Goal: Transaction & Acquisition: Purchase product/service

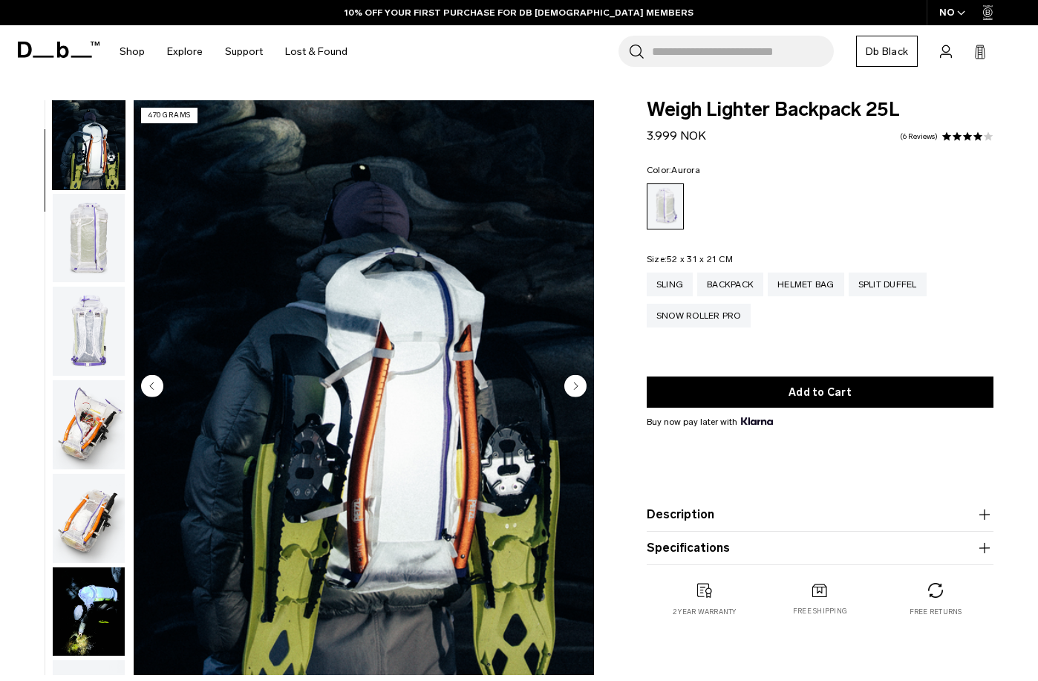
click at [85, 261] on img "button" at bounding box center [89, 238] width 72 height 89
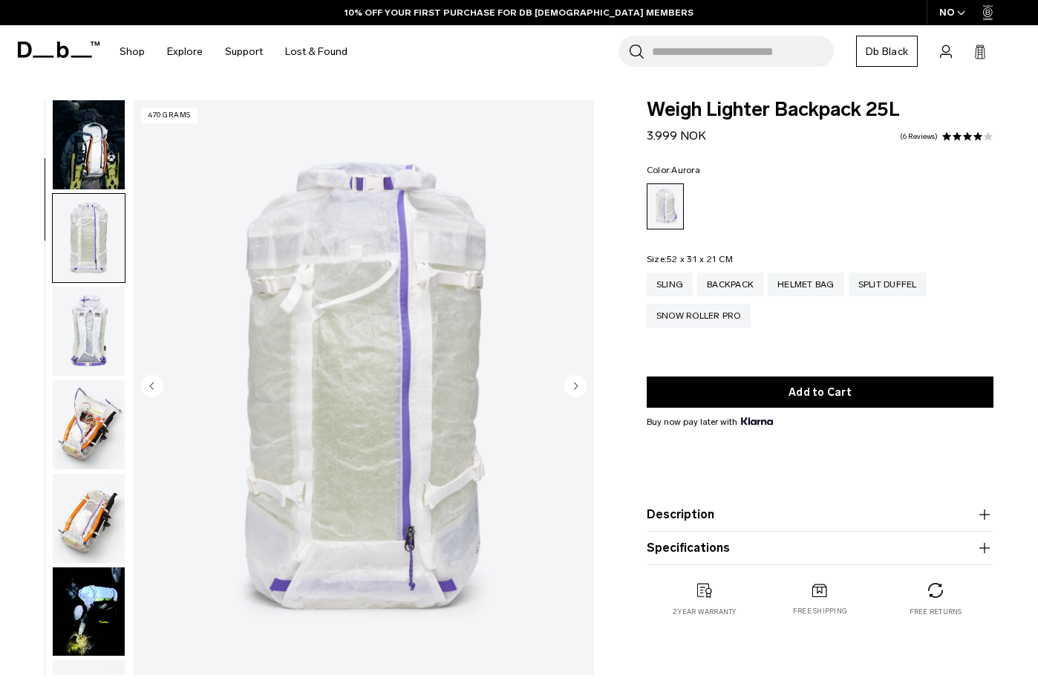
scroll to position [188, 0]
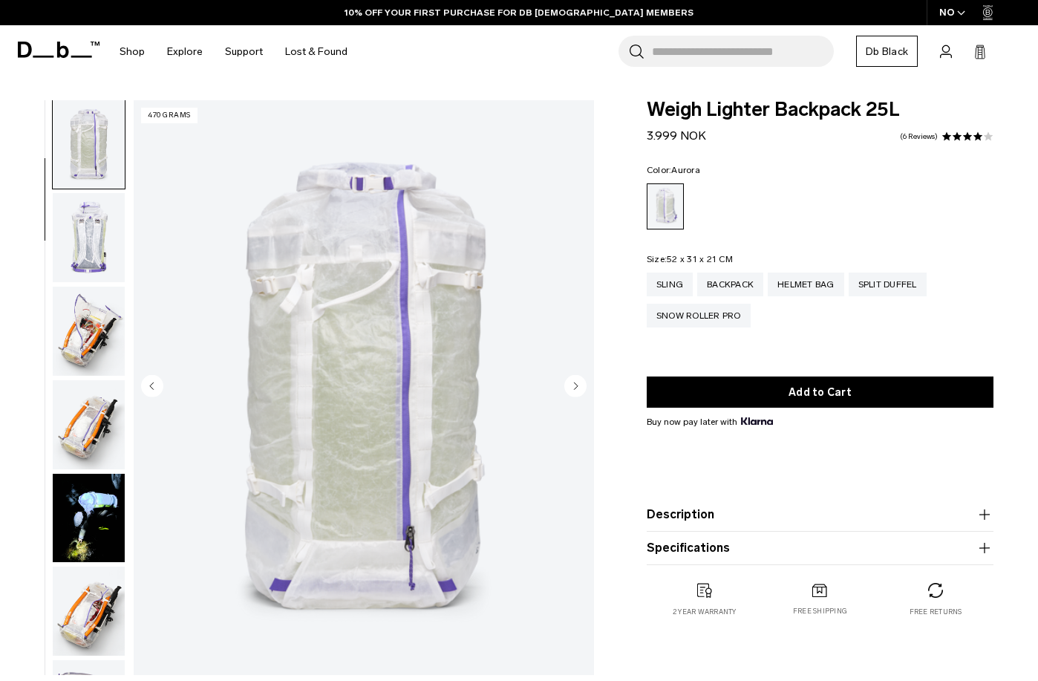
click at [100, 325] on img "button" at bounding box center [89, 331] width 72 height 89
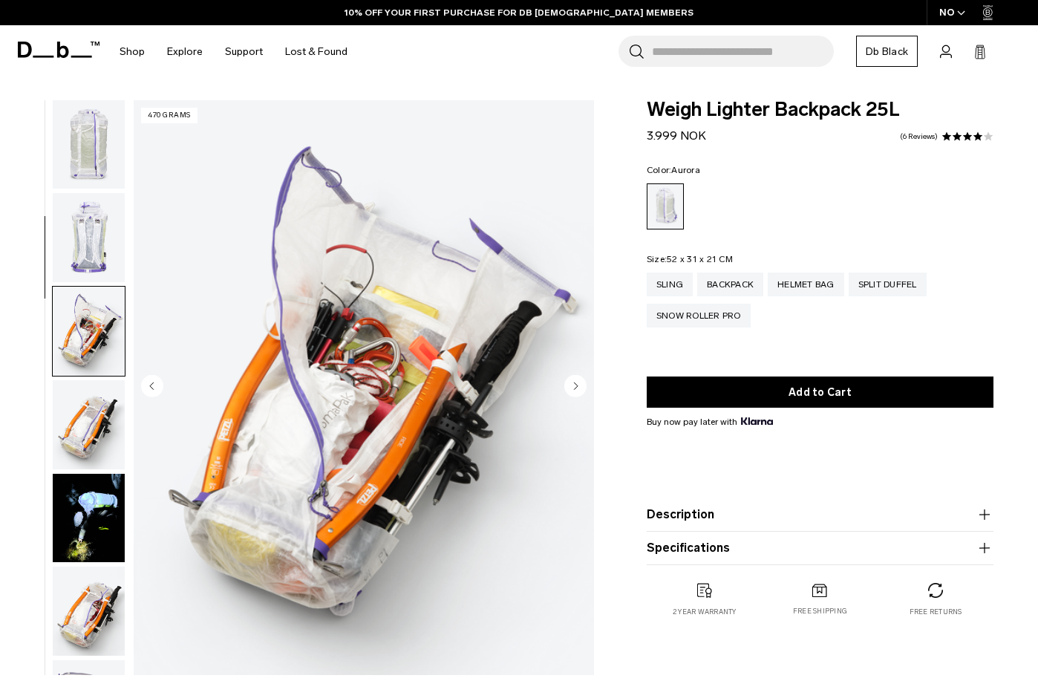
scroll to position [376, 0]
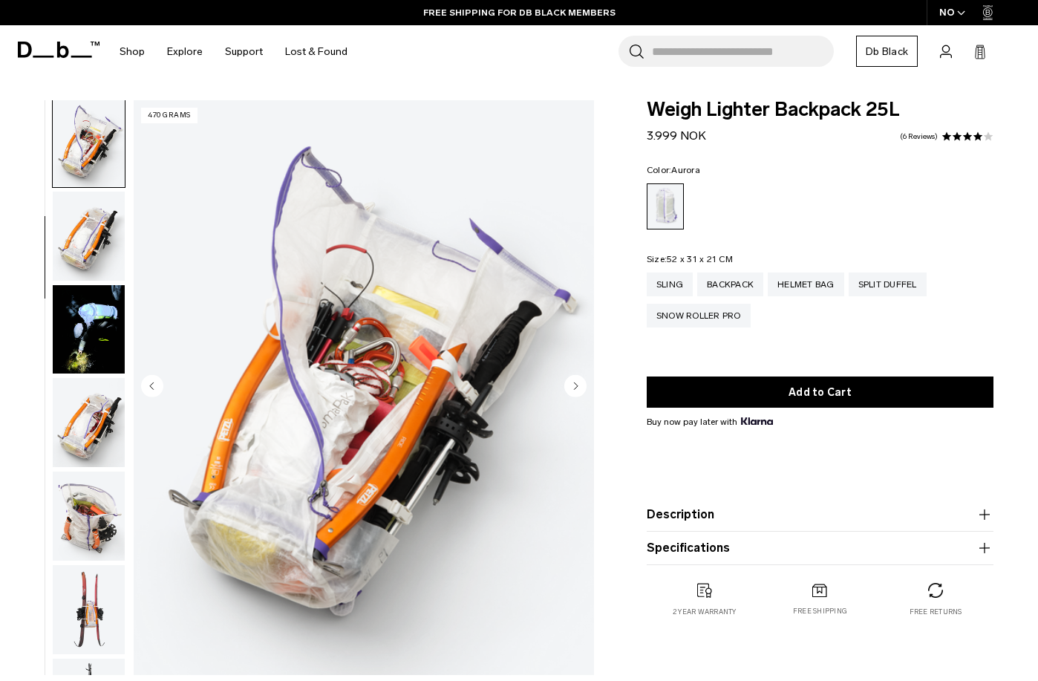
click at [92, 420] on img "button" at bounding box center [89, 422] width 72 height 89
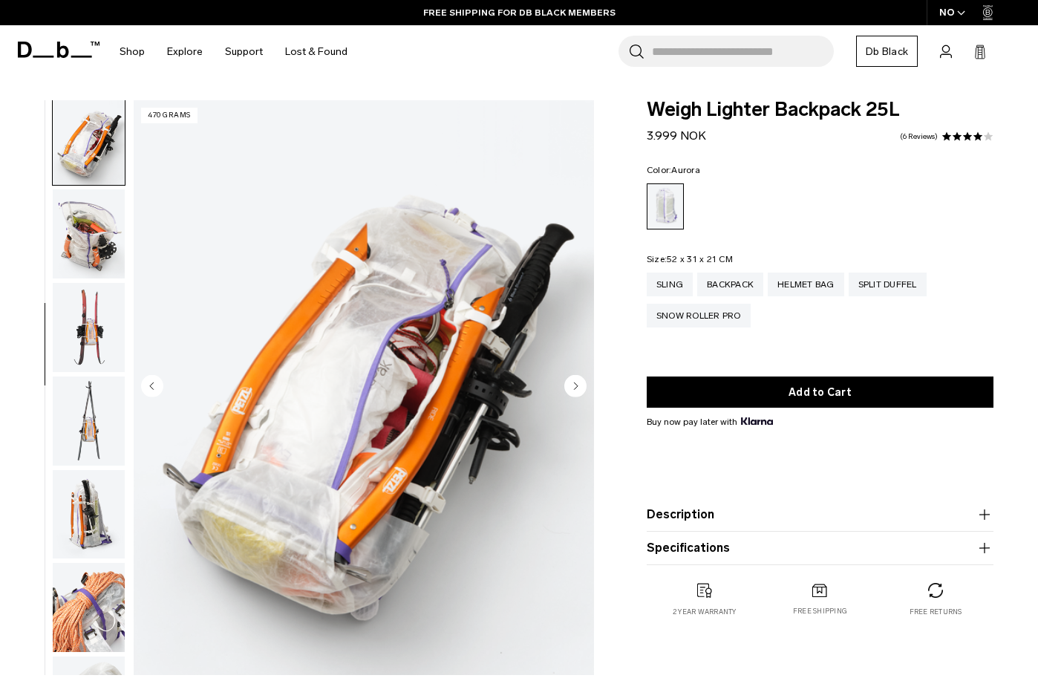
click at [93, 365] on img "button" at bounding box center [89, 327] width 72 height 89
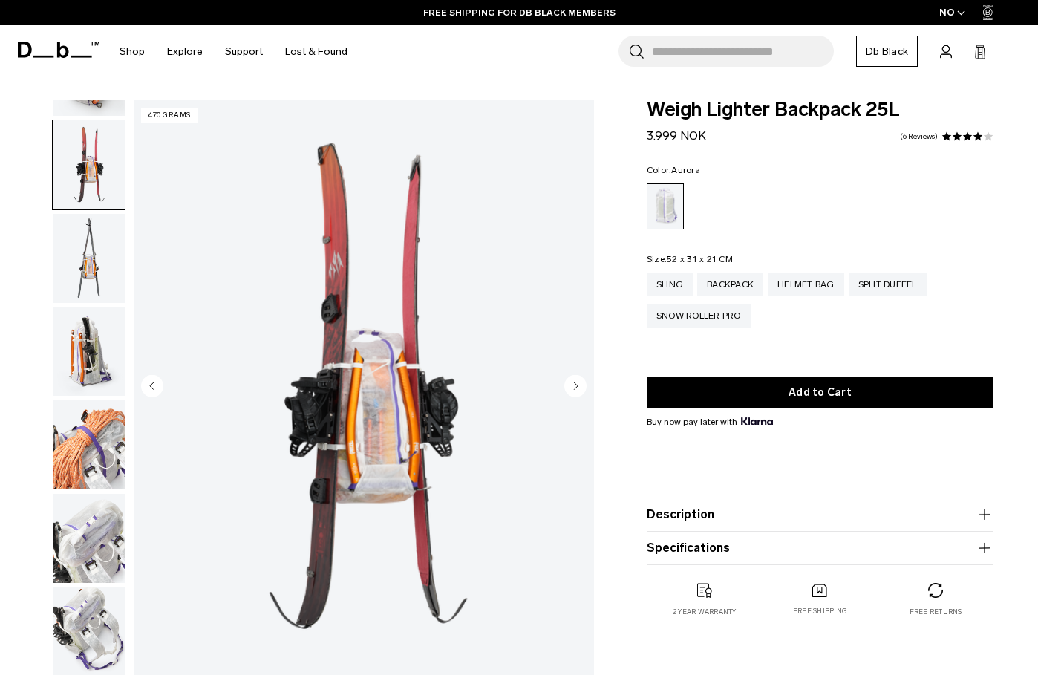
scroll to position [847, 0]
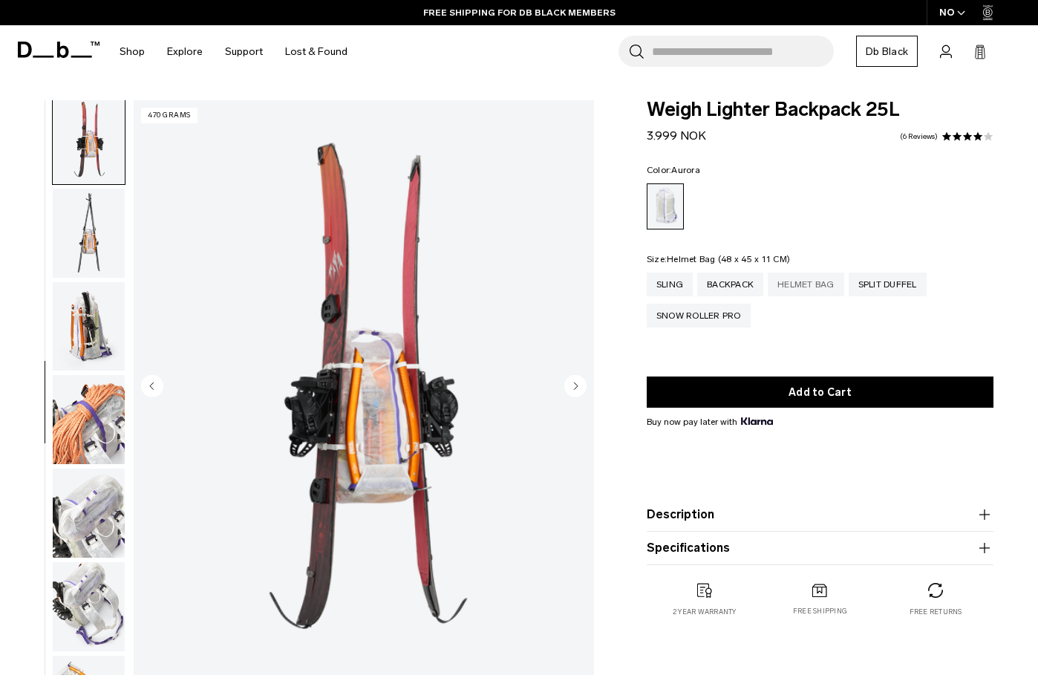
click at [814, 290] on div "Helmet Bag" at bounding box center [806, 285] width 76 height 24
